Goal: Task Accomplishment & Management: Manage account settings

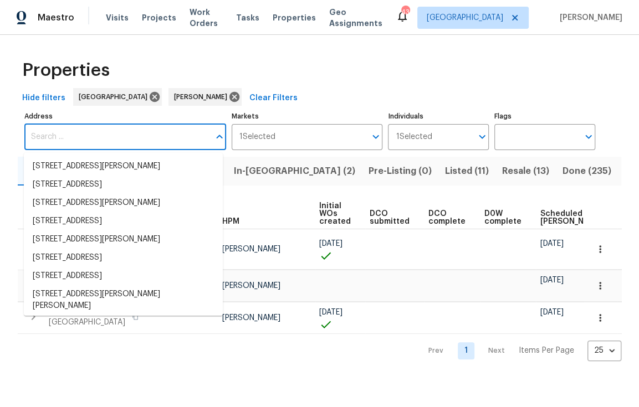
click at [94, 141] on input "Address" at bounding box center [116, 137] width 185 height 26
click at [326, 86] on div "Properties" at bounding box center [319, 70] width 603 height 35
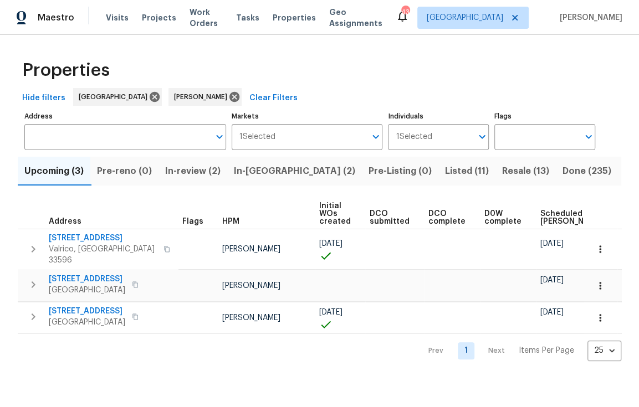
click at [258, 168] on span "In-reno (2)" at bounding box center [294, 171] width 121 height 16
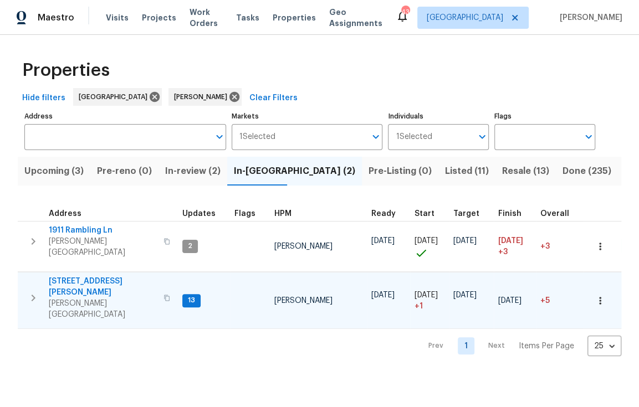
click at [81, 276] on span "1109 Bryan Rd" at bounding box center [103, 287] width 108 height 22
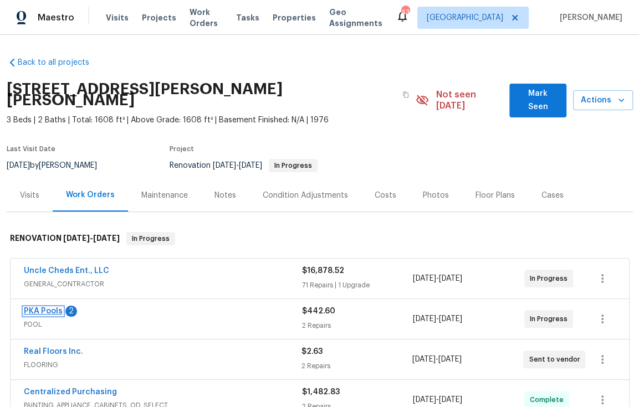
click at [39, 307] on link "PKA Pools" at bounding box center [43, 311] width 39 height 8
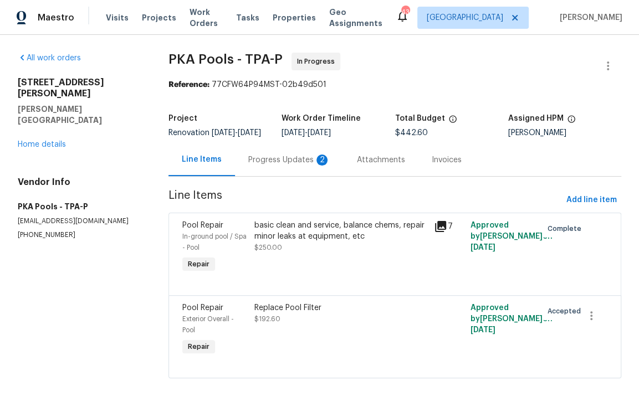
click at [436, 232] on icon at bounding box center [440, 226] width 11 height 11
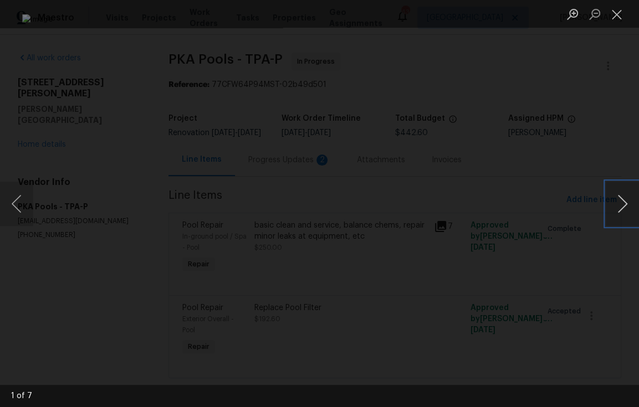
click at [626, 210] on button "Next image" at bounding box center [621, 204] width 33 height 44
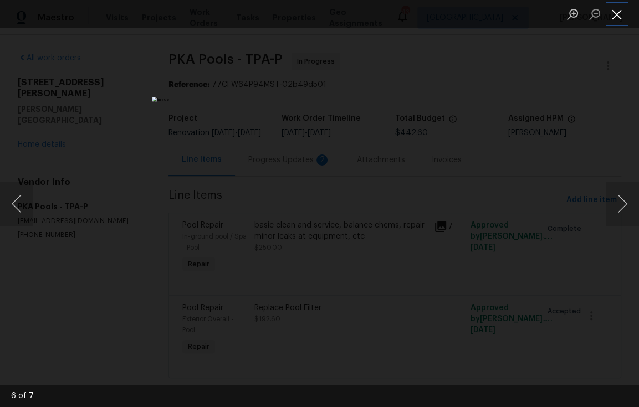
click at [621, 16] on button "Close lightbox" at bounding box center [616, 13] width 22 height 19
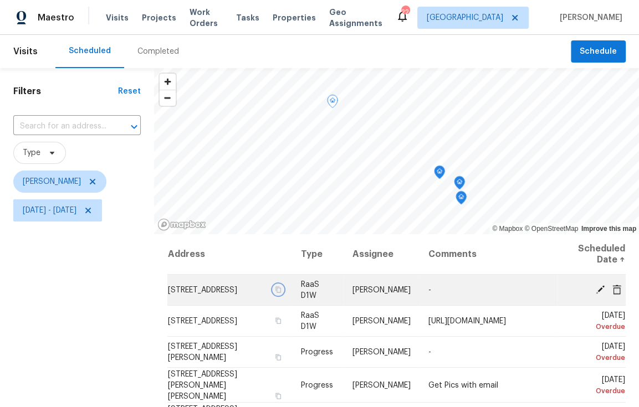
click at [275, 293] on icon "button" at bounding box center [278, 289] width 7 height 7
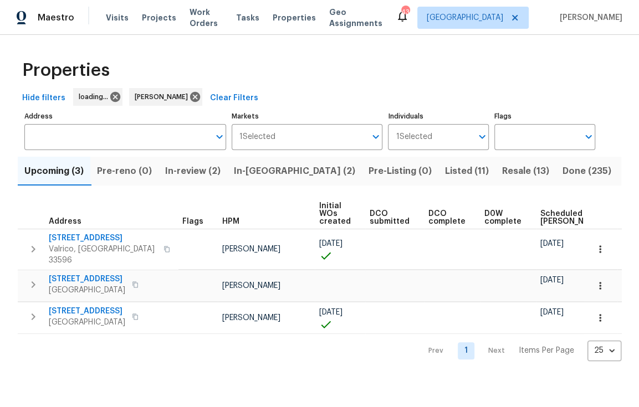
click at [203, 171] on span "In-review (2)" at bounding box center [192, 171] width 55 height 16
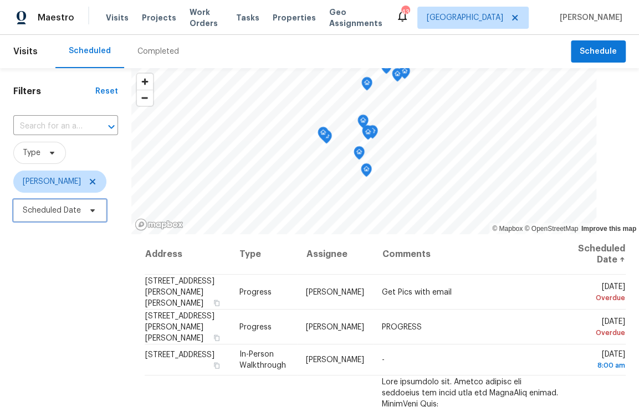
click at [64, 207] on span "Scheduled Date" at bounding box center [52, 210] width 58 height 11
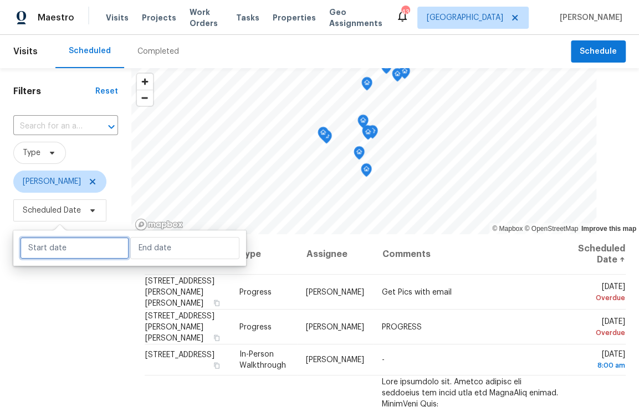
click at [59, 250] on input "text" at bounding box center [74, 248] width 109 height 22
select select "9"
select select "2025"
select select "10"
select select "2025"
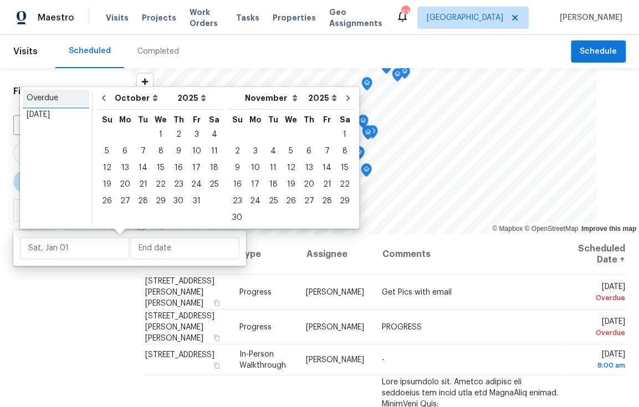
click at [49, 99] on div "Overdue" at bounding box center [56, 97] width 59 height 11
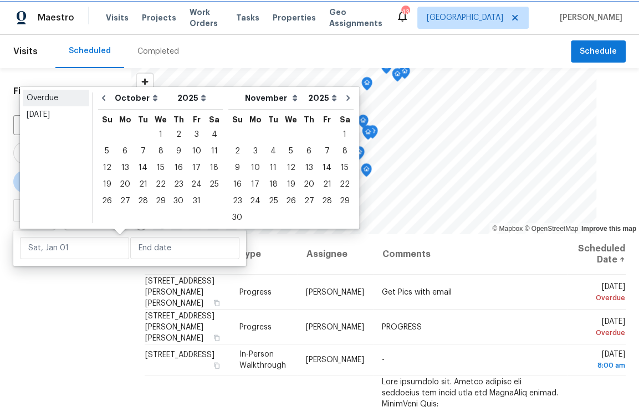
type input "[DATE]"
select select "8"
select select "9"
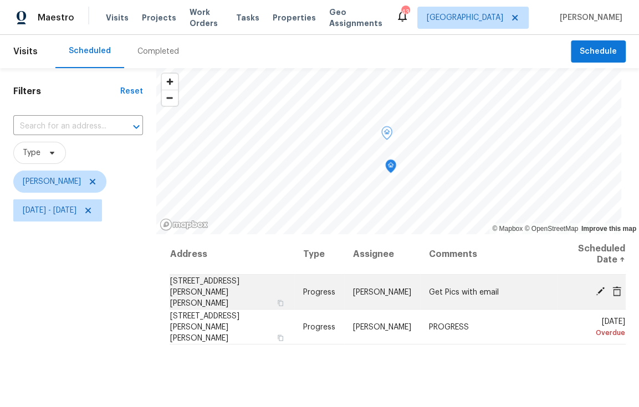
click at [612, 289] on icon at bounding box center [616, 291] width 9 height 10
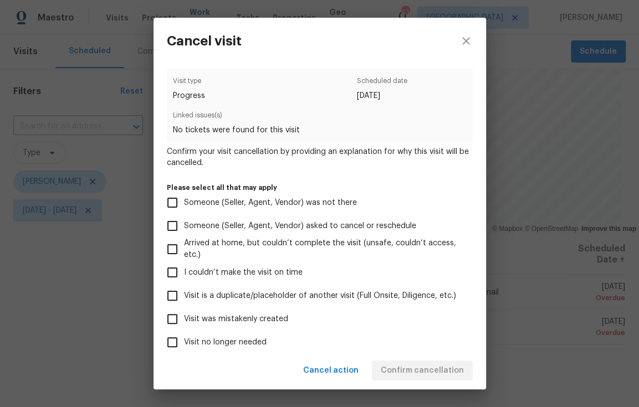
click at [222, 344] on span "Visit no longer needed" at bounding box center [225, 343] width 83 height 12
click at [184, 344] on input "Visit no longer needed" at bounding box center [172, 342] width 23 height 23
checkbox input "true"
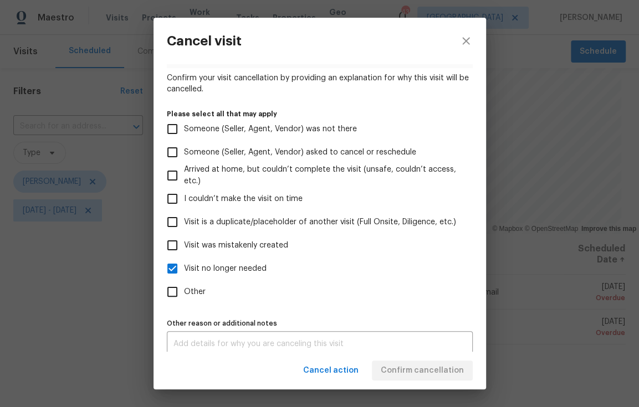
scroll to position [83, 0]
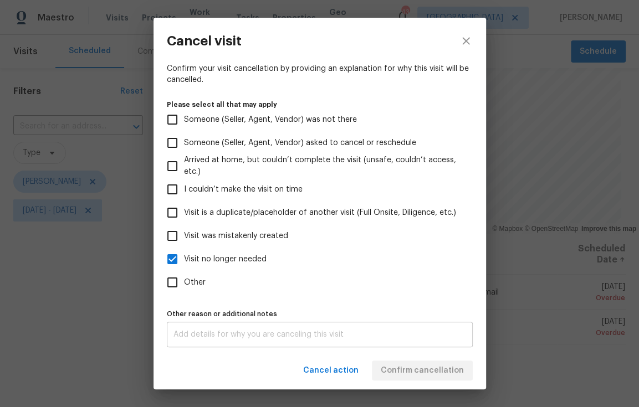
click at [323, 340] on div "x Other reason or additional notes" at bounding box center [320, 334] width 306 height 25
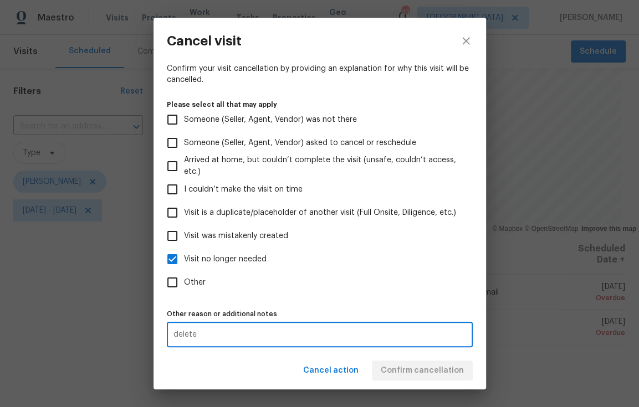
type textarea "delete"
click at [328, 299] on div "Visit type Progress Scheduled date [DATE] Linked issues(s) No tickets were foun…" at bounding box center [320, 167] width 306 height 362
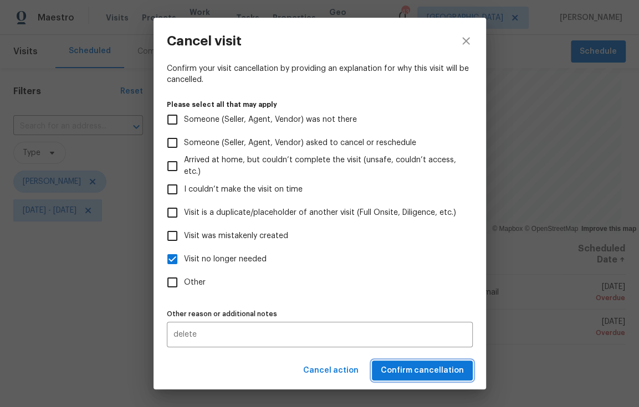
click at [415, 367] on span "Confirm cancellation" at bounding box center [422, 371] width 83 height 14
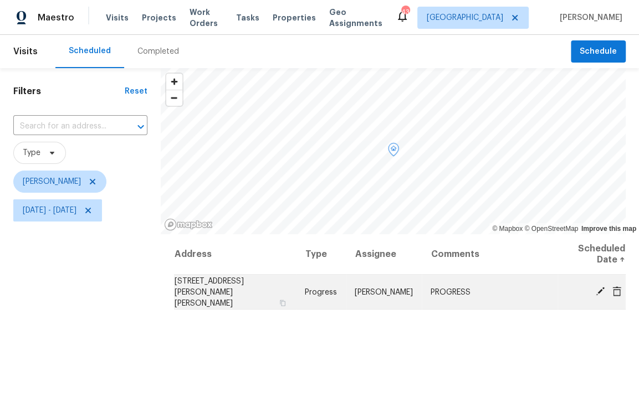
click at [595, 290] on icon at bounding box center [599, 291] width 9 height 9
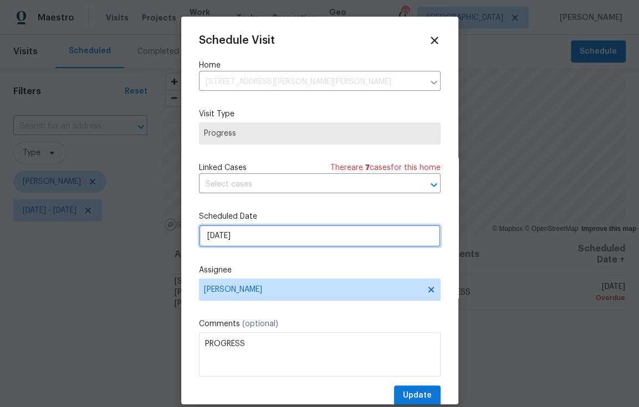
click at [280, 239] on input "[DATE]" at bounding box center [319, 236] width 241 height 22
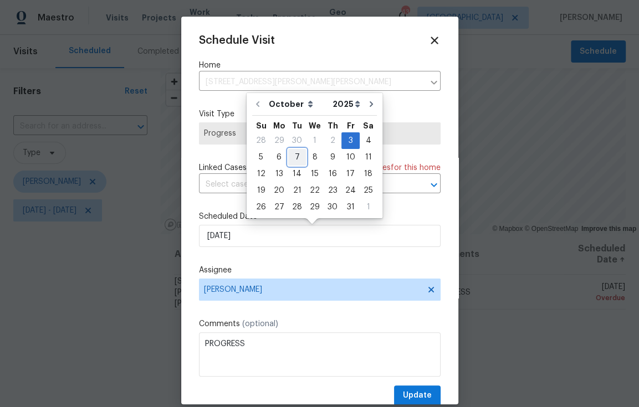
click at [297, 162] on div "7" at bounding box center [297, 158] width 18 height 16
type input "[DATE]"
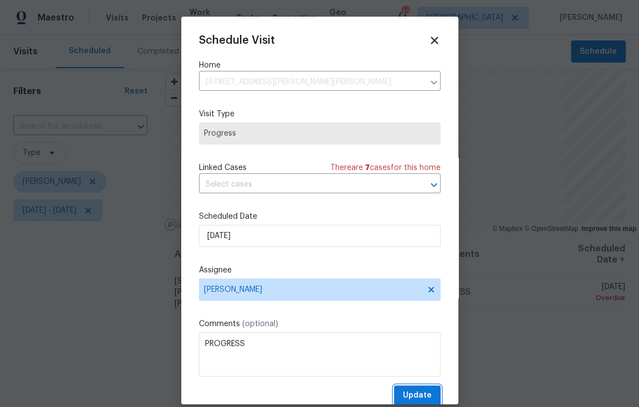
click at [405, 396] on span "Update" at bounding box center [417, 396] width 29 height 14
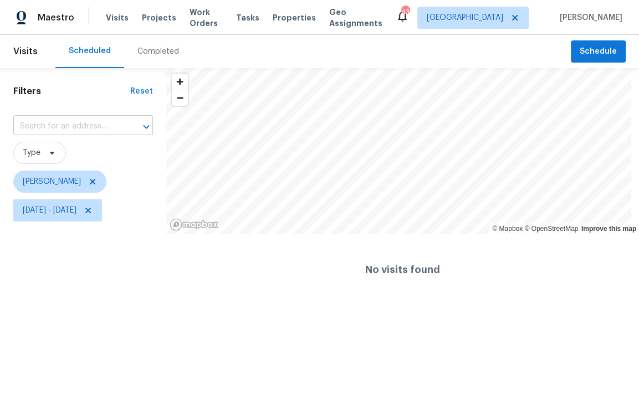
click at [61, 127] on input "text" at bounding box center [67, 126] width 109 height 17
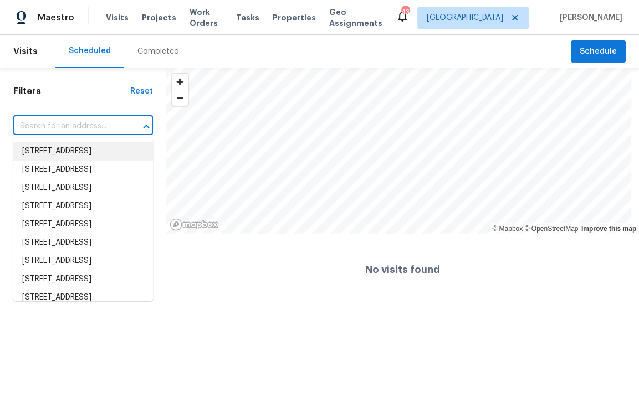
click at [76, 95] on h1 "Filters" at bounding box center [71, 91] width 117 height 11
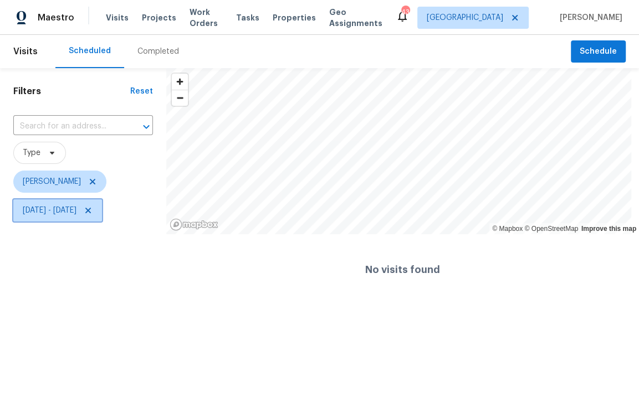
click at [92, 210] on icon at bounding box center [88, 210] width 9 height 9
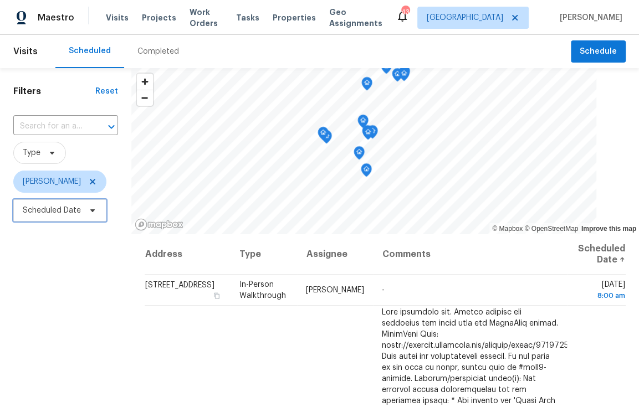
click at [49, 215] on span "Scheduled Date" at bounding box center [52, 210] width 58 height 11
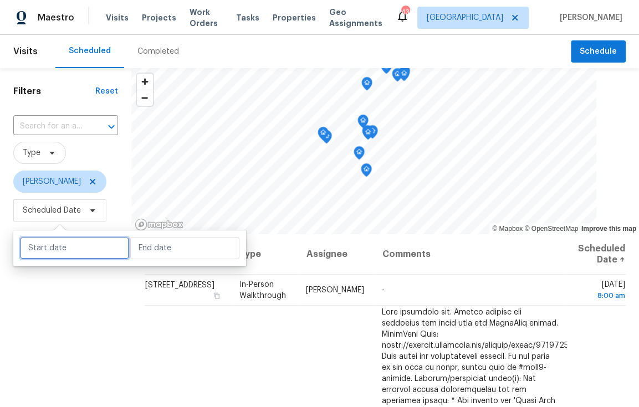
click at [63, 254] on input "text" at bounding box center [74, 248] width 109 height 22
select select "9"
select select "2025"
select select "10"
select select "2025"
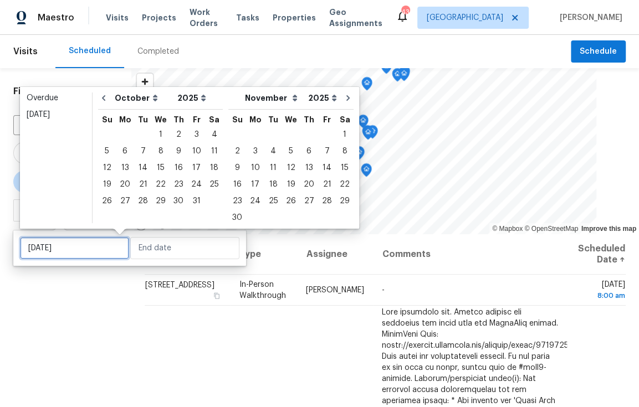
type input "[DATE]"
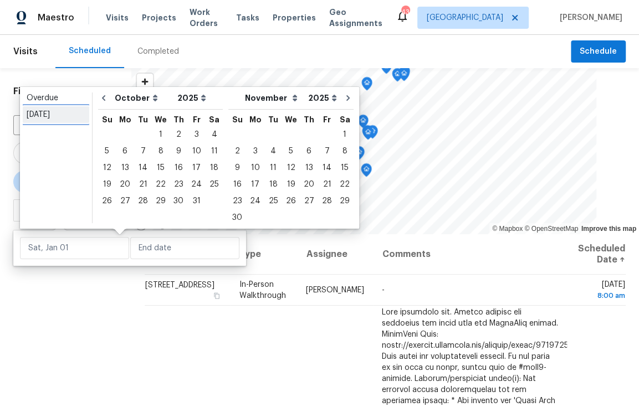
click at [53, 115] on div "[DATE]" at bounding box center [56, 114] width 59 height 11
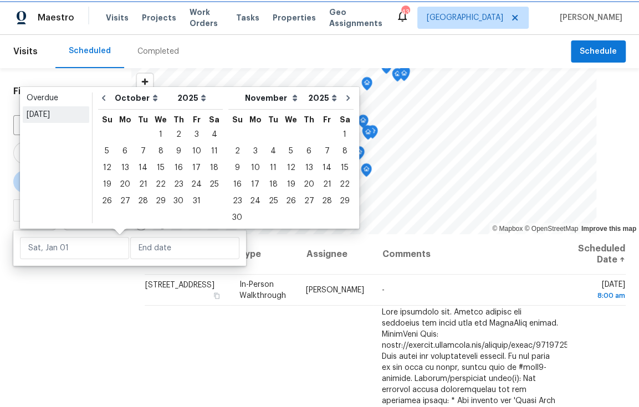
type input "[DATE]"
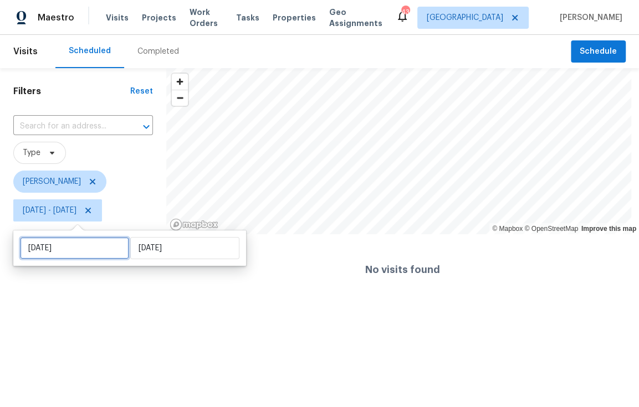
click at [61, 241] on input "[DATE]" at bounding box center [74, 248] width 109 height 22
select select "9"
select select "2025"
select select "10"
select select "2025"
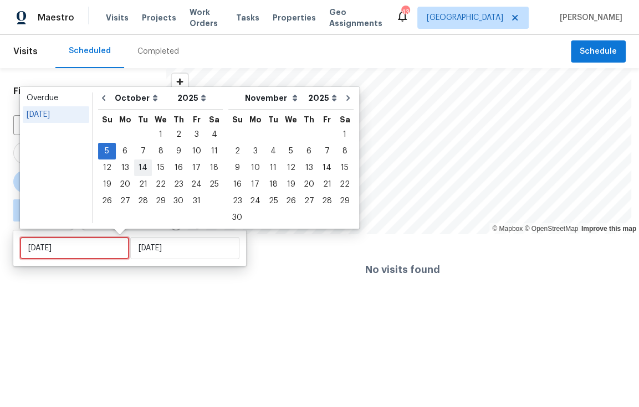
type input "[DATE]"
click at [128, 152] on div "6" at bounding box center [125, 151] width 18 height 16
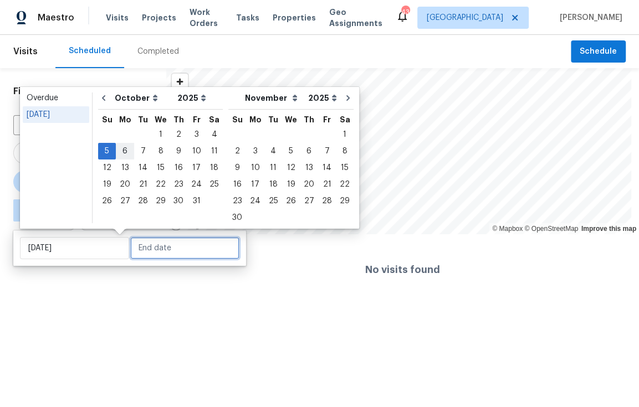
type input "[DATE]"
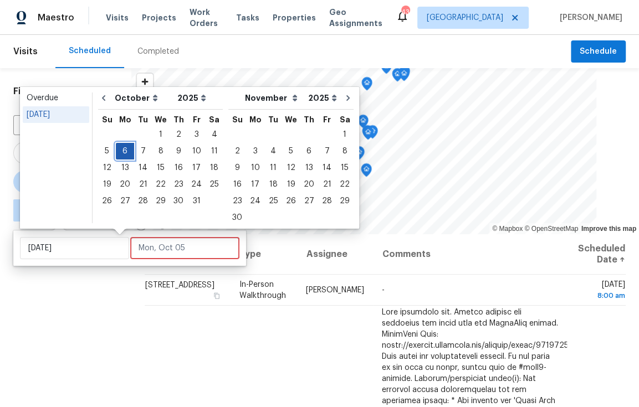
click at [126, 153] on div "6" at bounding box center [125, 151] width 18 height 16
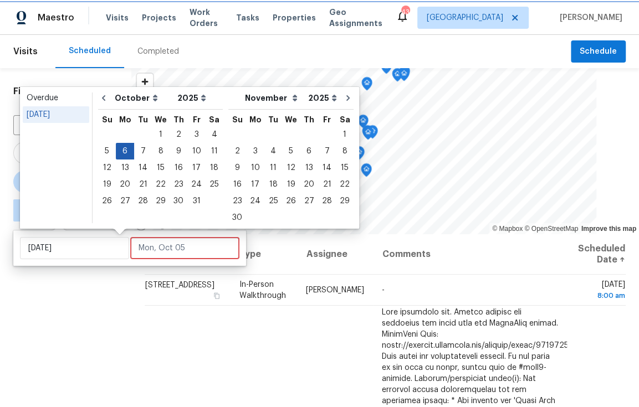
type input "[DATE]"
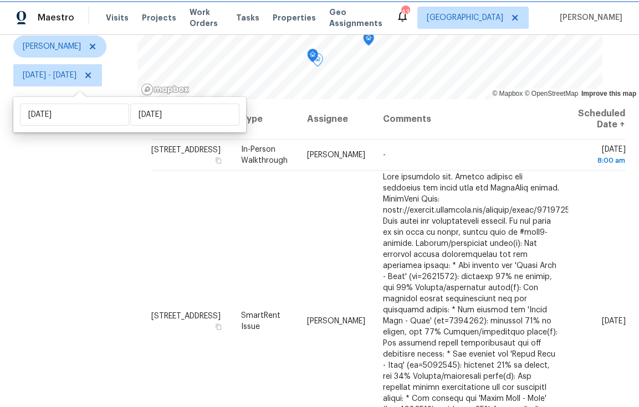
scroll to position [132, 0]
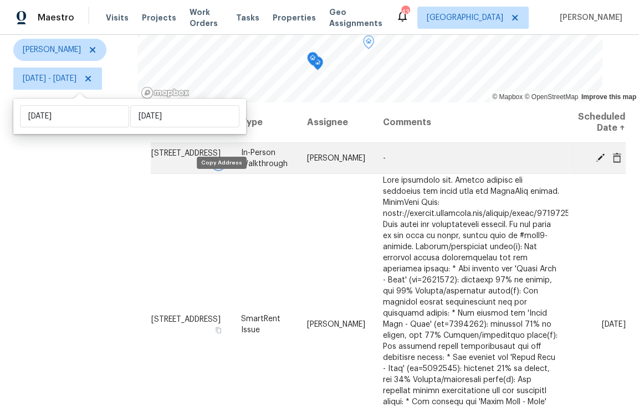
click at [220, 167] on icon "button" at bounding box center [218, 164] width 7 height 7
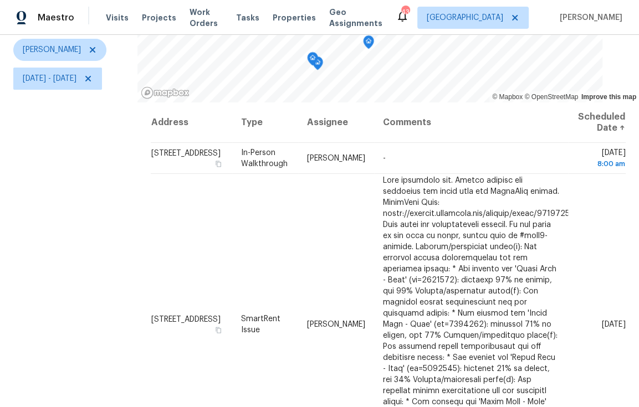
scroll to position [197, 0]
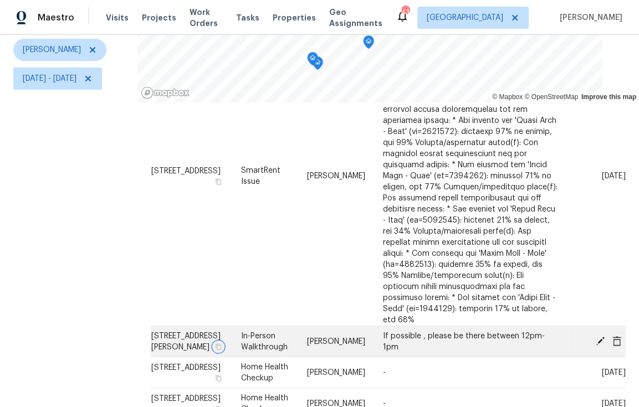
click at [220, 343] on icon "button" at bounding box center [218, 346] width 7 height 7
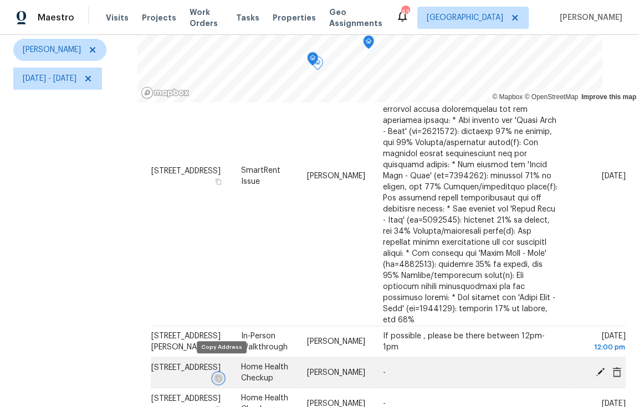
click at [221, 375] on icon "button" at bounding box center [218, 378] width 7 height 7
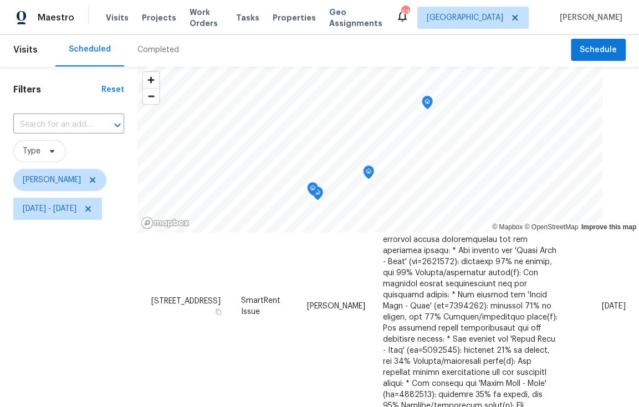
scroll to position [0, 0]
